Goal: Task Accomplishment & Management: Manage account settings

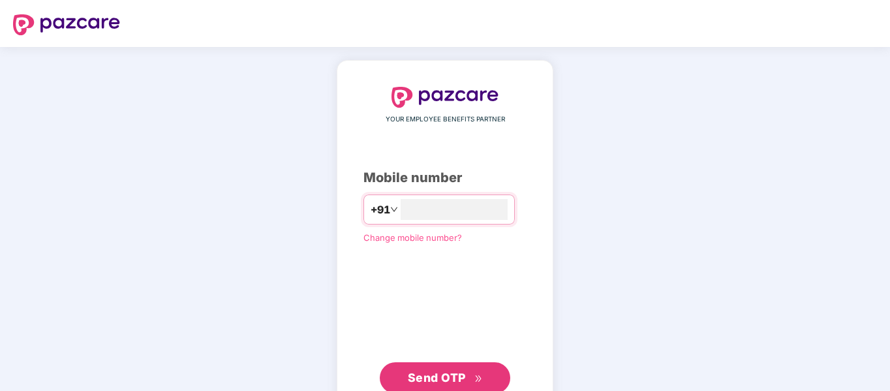
type input "**********"
click at [450, 373] on span "Send OTP" at bounding box center [437, 376] width 58 height 14
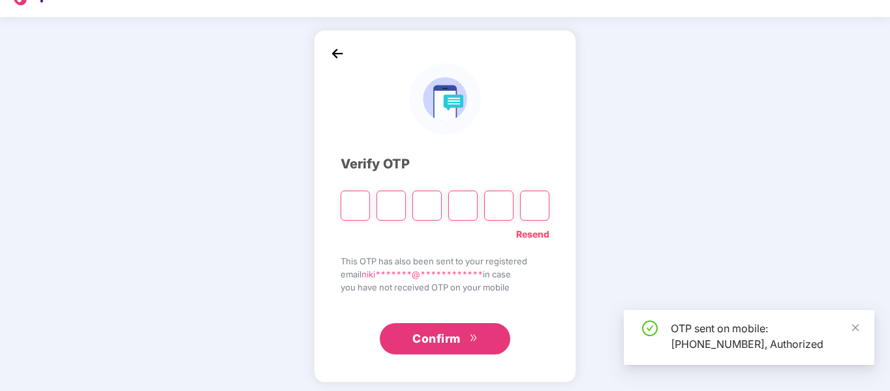
scroll to position [31, 0]
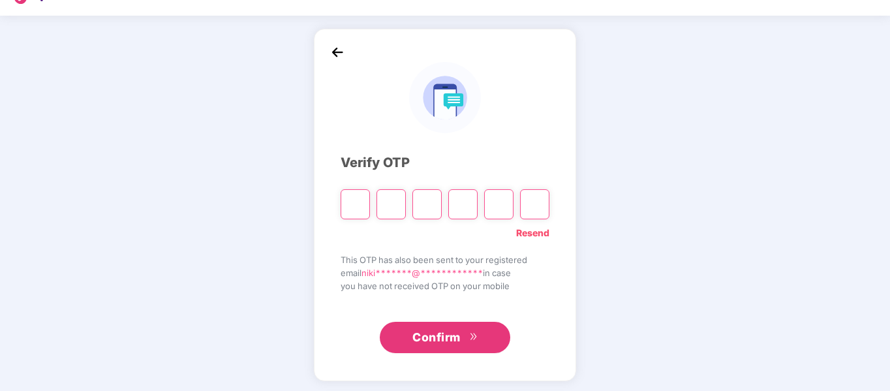
paste input "*"
type input "*"
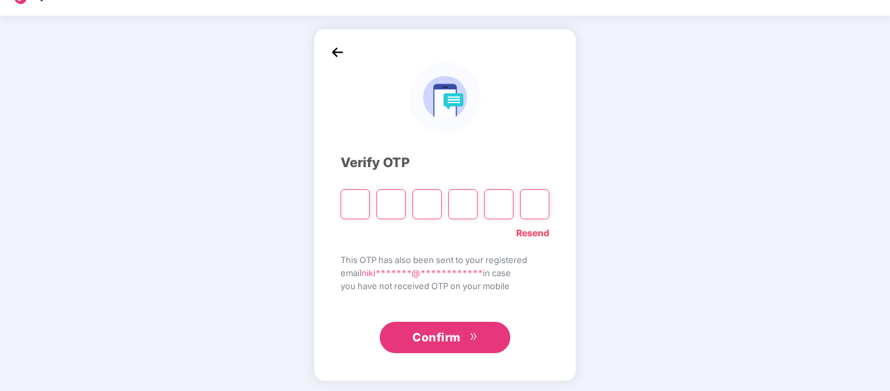
type input "*"
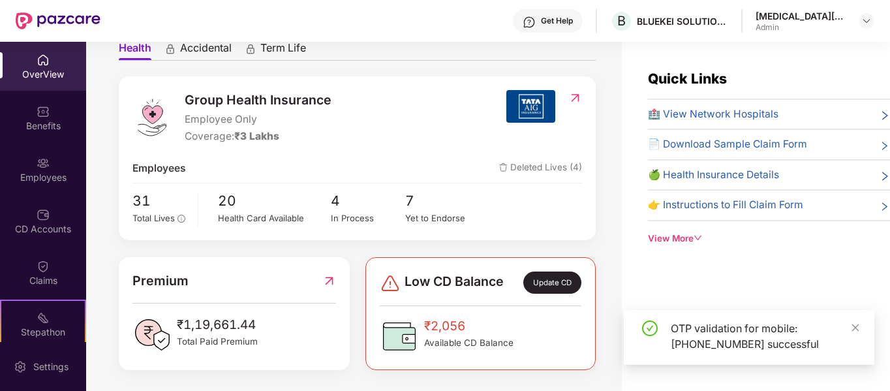
scroll to position [133, 0]
